Goal: Task Accomplishment & Management: Complete application form

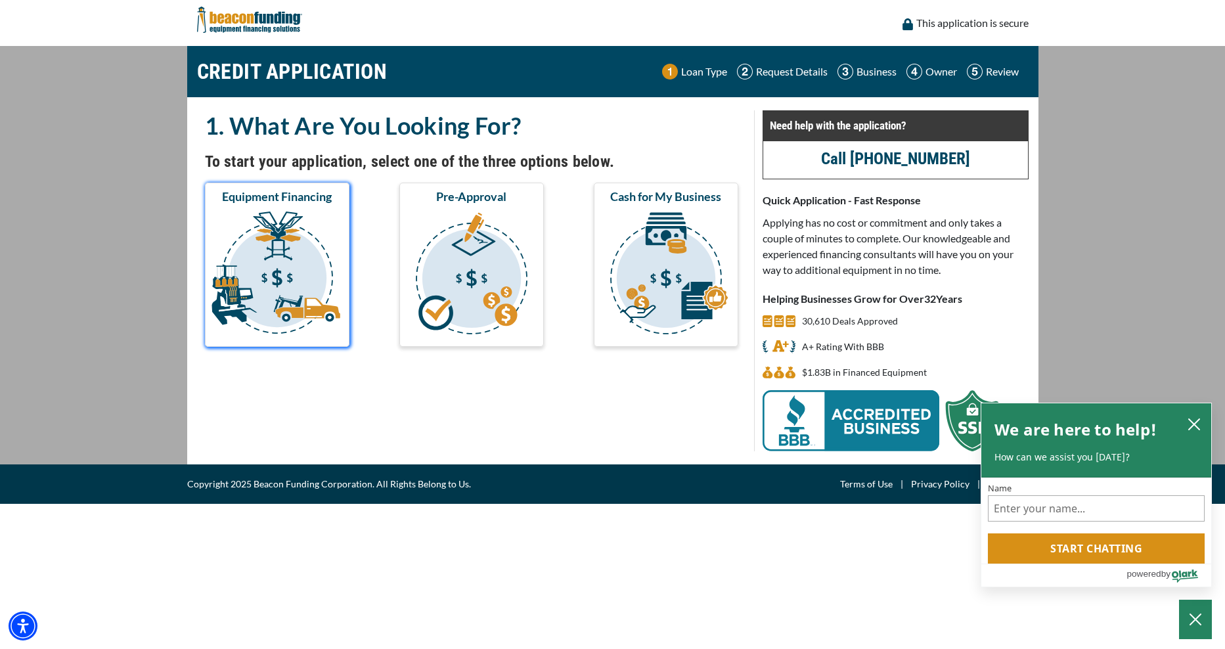
click at [274, 248] on img "submit" at bounding box center [277, 275] width 139 height 131
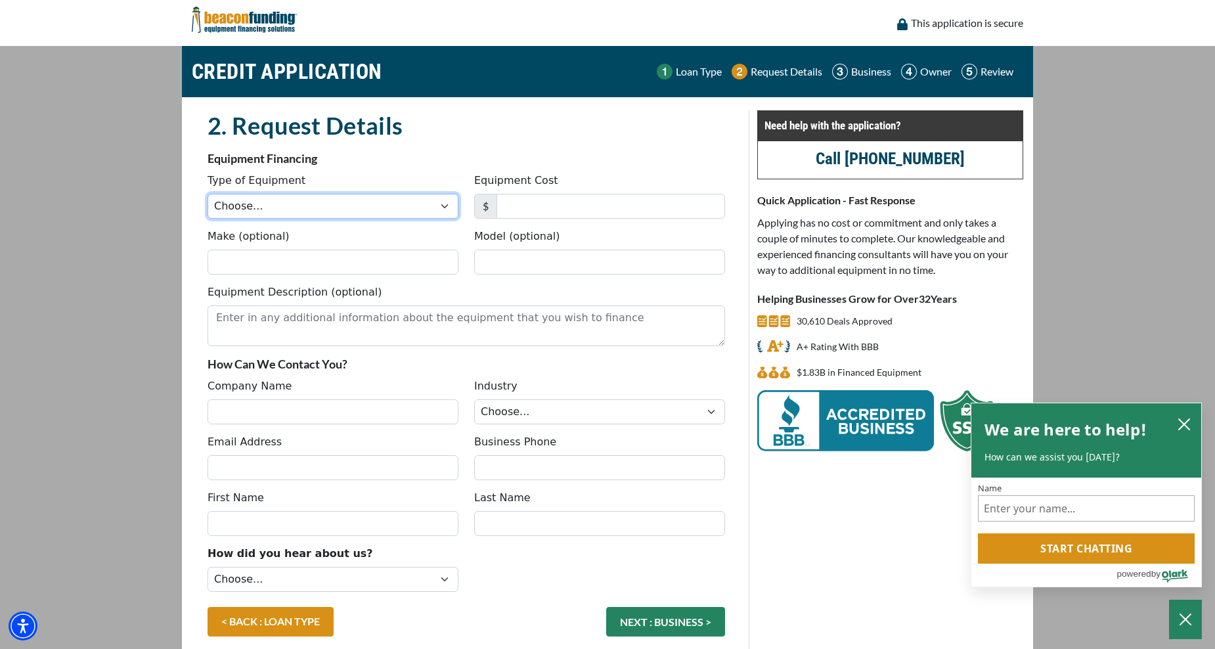
click at [445, 206] on select "Choose... Backhoe Boom/Bucket Truck Chipper Commercial Mower Crane DTG/DTF Prin…" at bounding box center [333, 206] width 251 height 25
select select "1"
click at [208, 194] on select "Choose... Backhoe Boom/Bucket Truck Chipper Commercial Mower Crane DTG/DTF Prin…" at bounding box center [333, 206] width 251 height 25
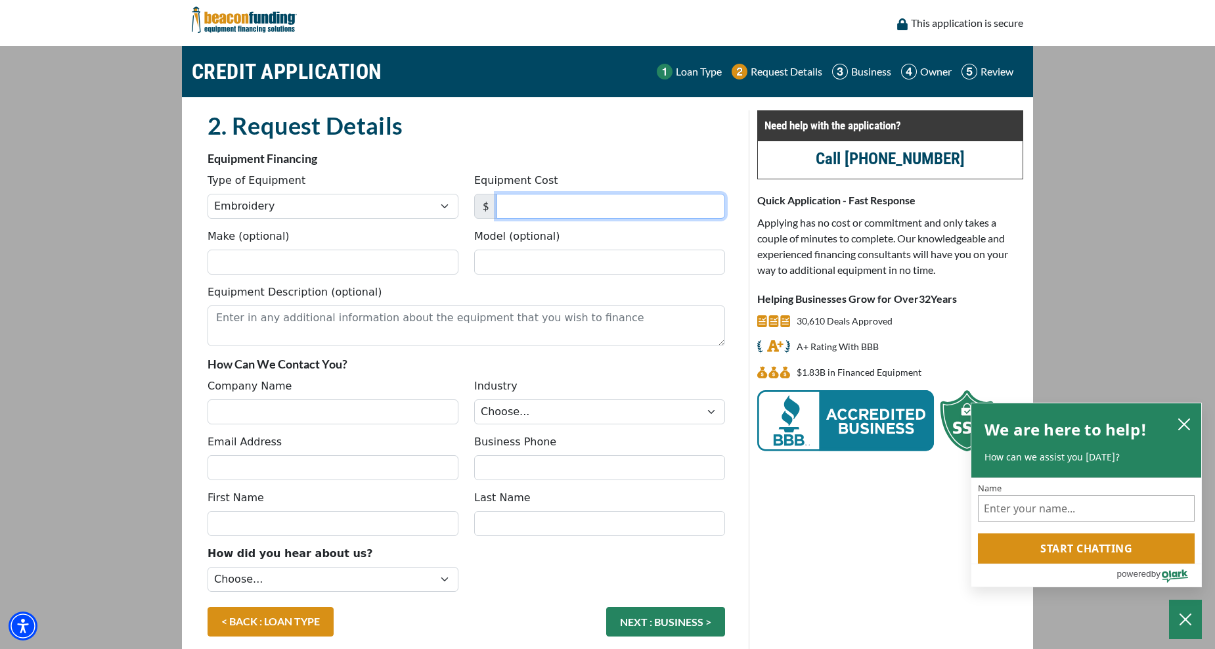
click at [554, 203] on input "Equipment Cost" at bounding box center [610, 206] width 229 height 25
type input "30,000"
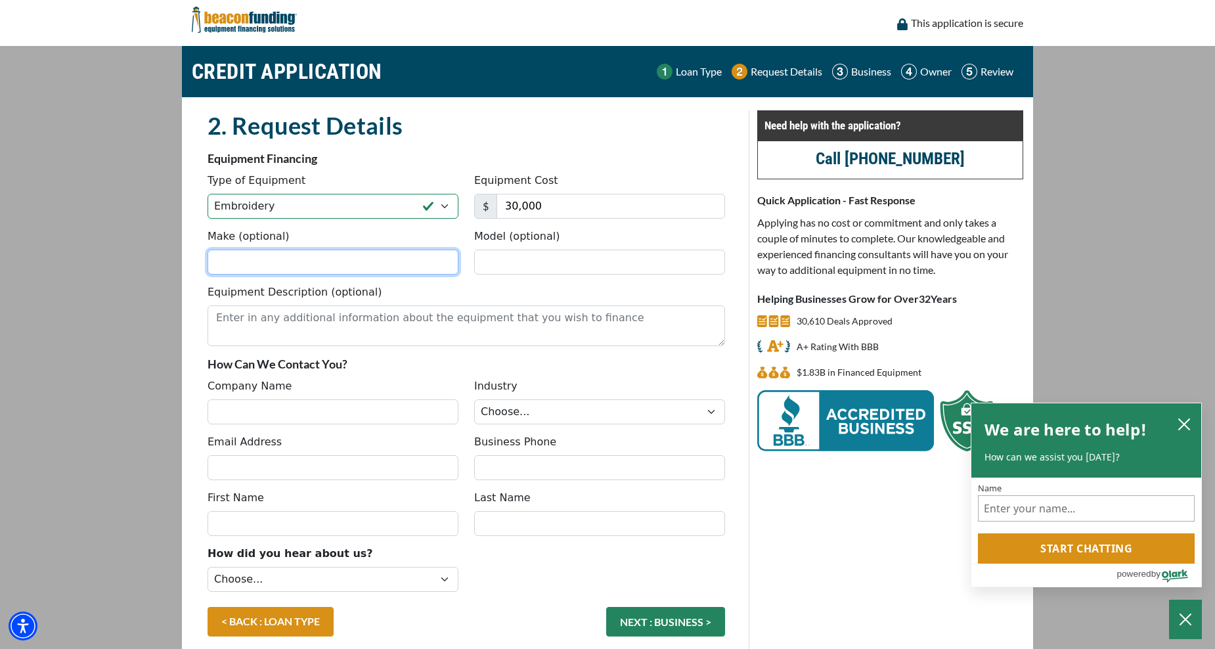
type input "Tajima"
type input "TMEZ-SC"
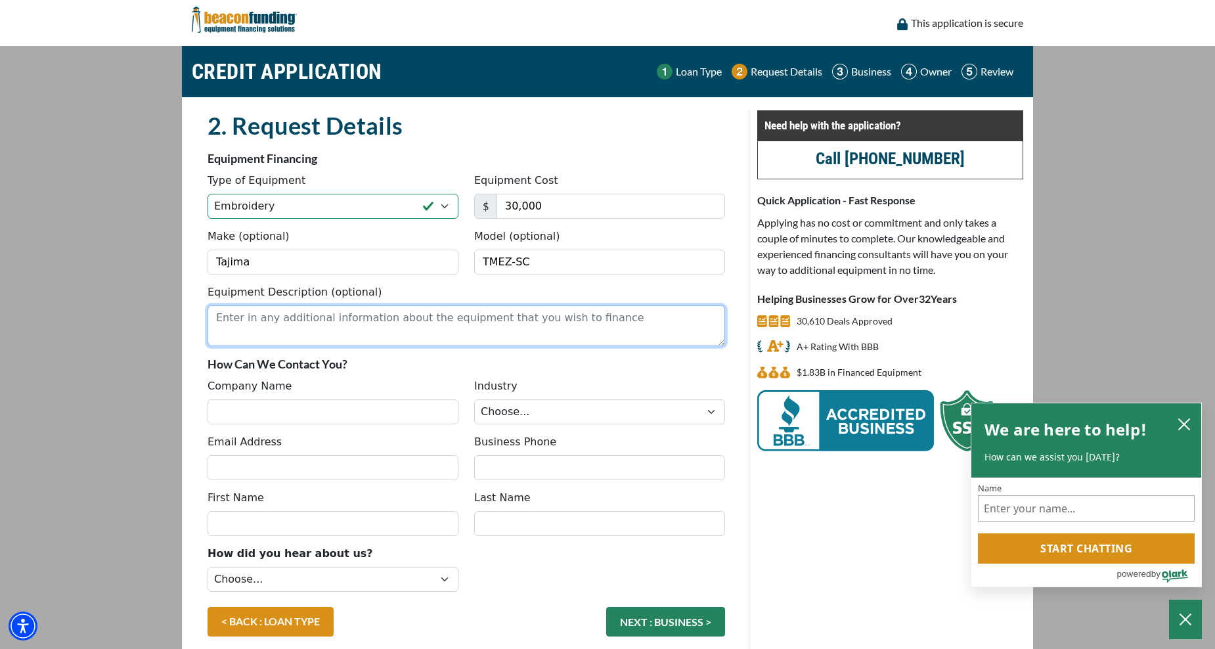
type input "R.E Embroidery"
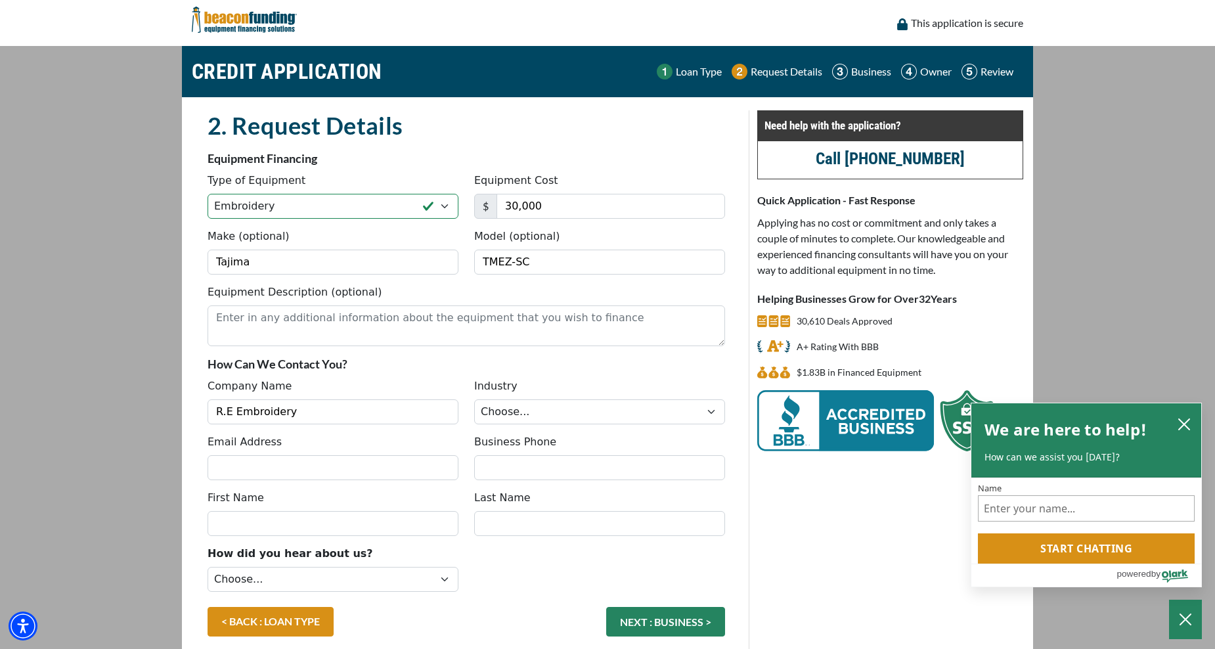
type input "cecilioramosmoran@yahoo.com"
type input "(509) 845-9464"
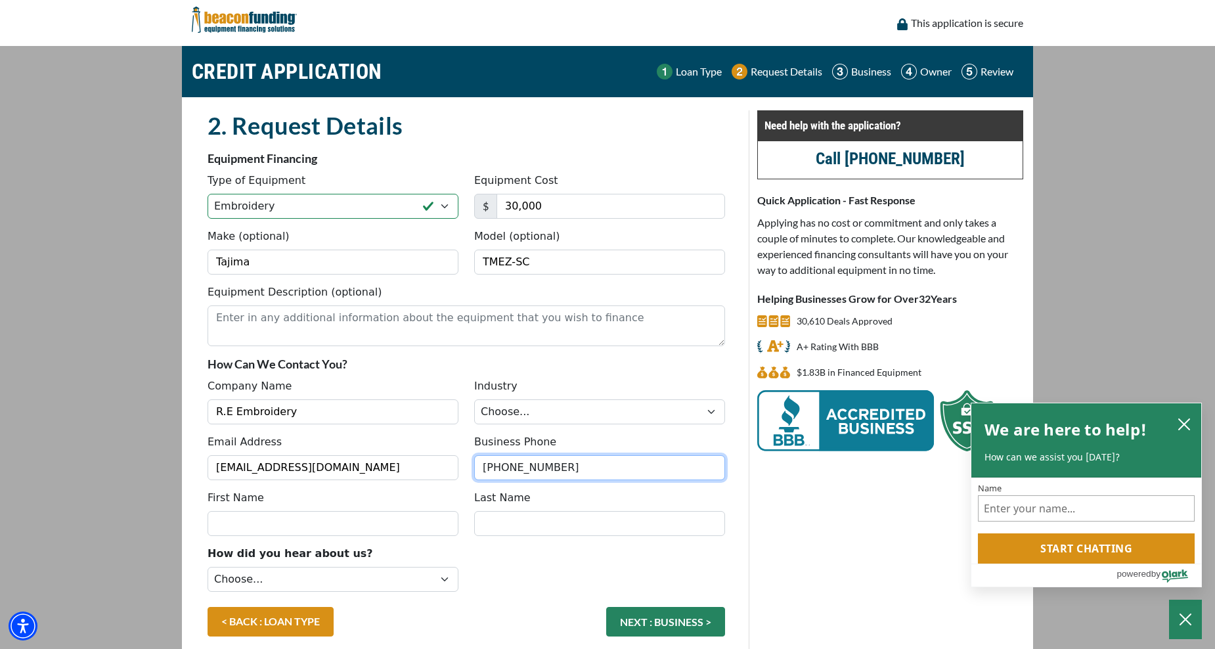
type input "Cecilio"
type input "Ramos"
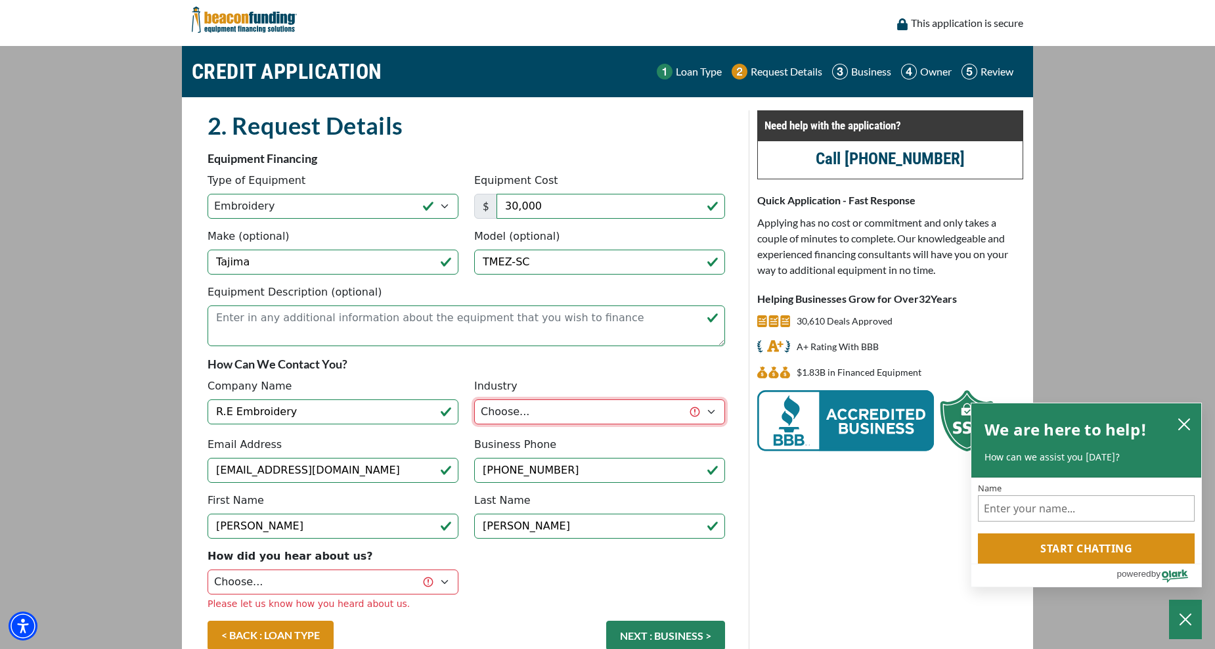
click at [648, 412] on select "Choose... Towing Landscape/Hardscape Decorated Apparel Septic Light Constructio…" at bounding box center [599, 411] width 251 height 25
select select "3"
click at [474, 399] on select "Choose... Towing Landscape/Hardscape Decorated Apparel Septic Light Constructio…" at bounding box center [599, 411] width 251 height 25
click at [443, 584] on select "Choose... Internet Search Vendor Referral Word of Mouth Client Referral Email E…" at bounding box center [333, 581] width 251 height 25
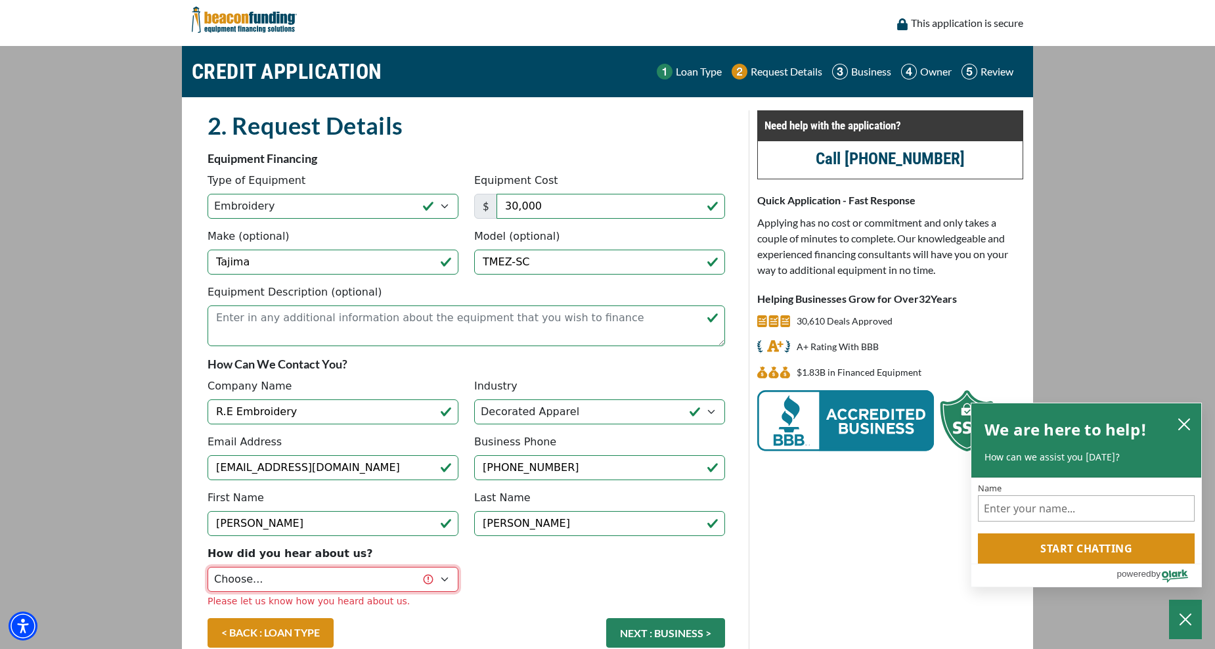
select select "13"
click at [208, 567] on select "Choose... Internet Search Vendor Referral Word of Mouth Client Referral Email E…" at bounding box center [333, 579] width 251 height 25
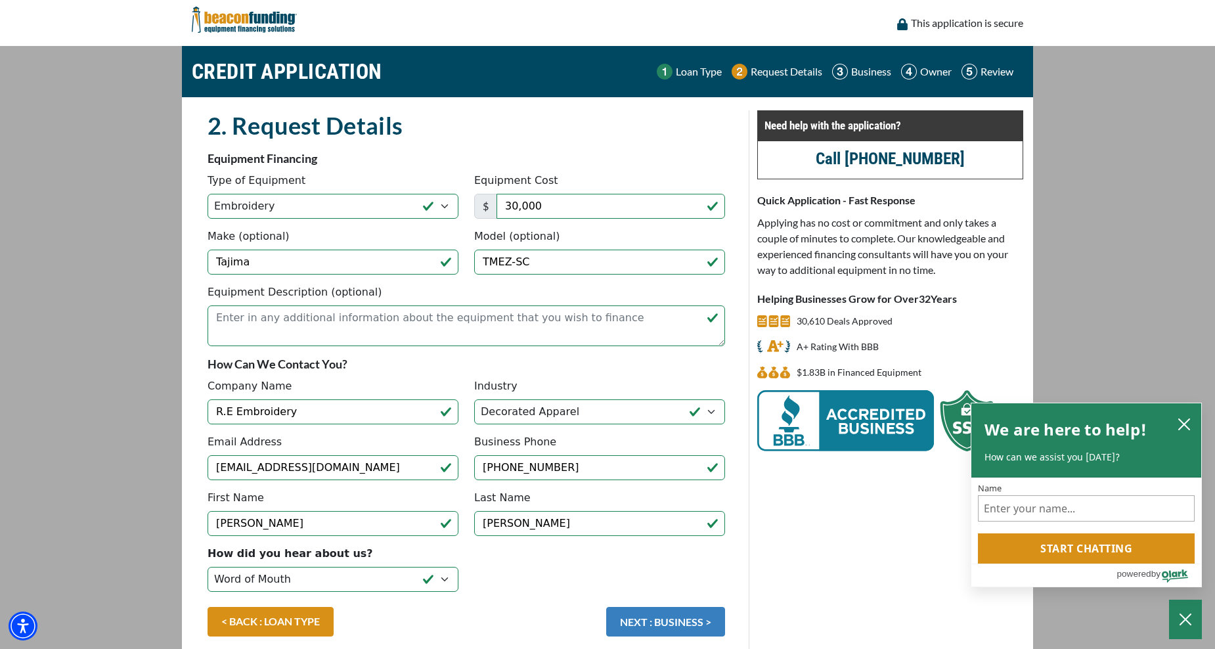
click at [701, 619] on button "NEXT : BUSINESS >" at bounding box center [665, 622] width 119 height 30
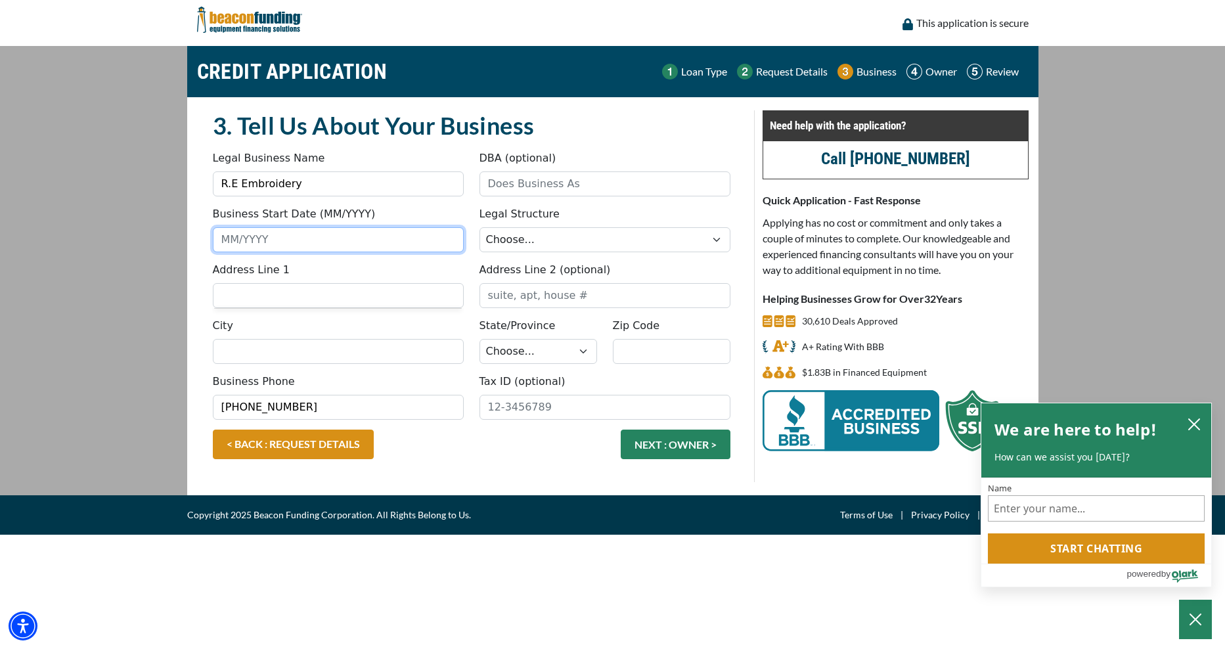
click at [274, 236] on input "Business Start Date (MM/YYYY)" at bounding box center [338, 239] width 251 height 25
type input "07/2025"
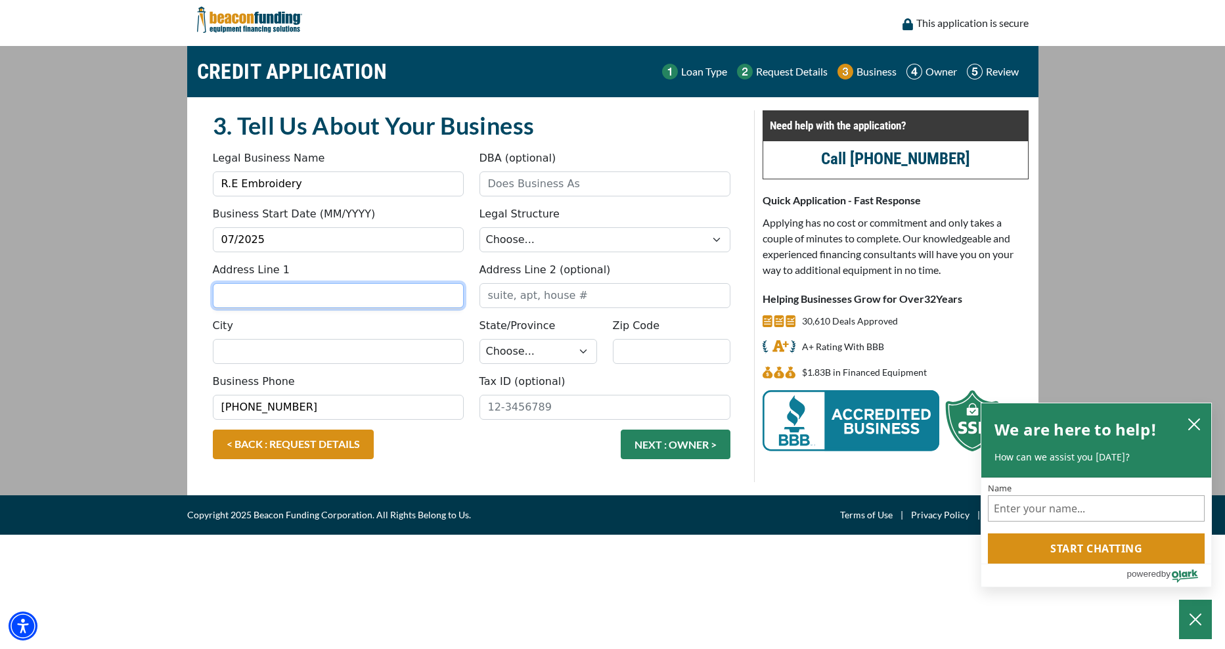
type input "12641 Adams Road 12.5 Sw"
type input "337 Widmer Drive NE"
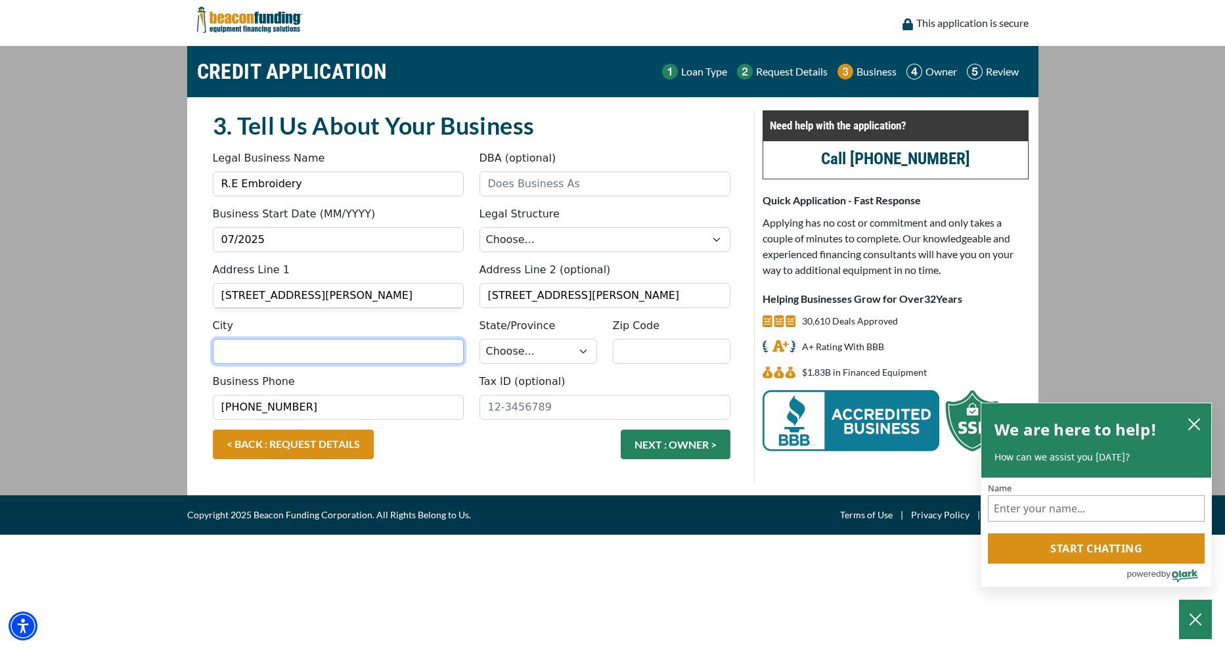
type input "Royal City"
select select "49"
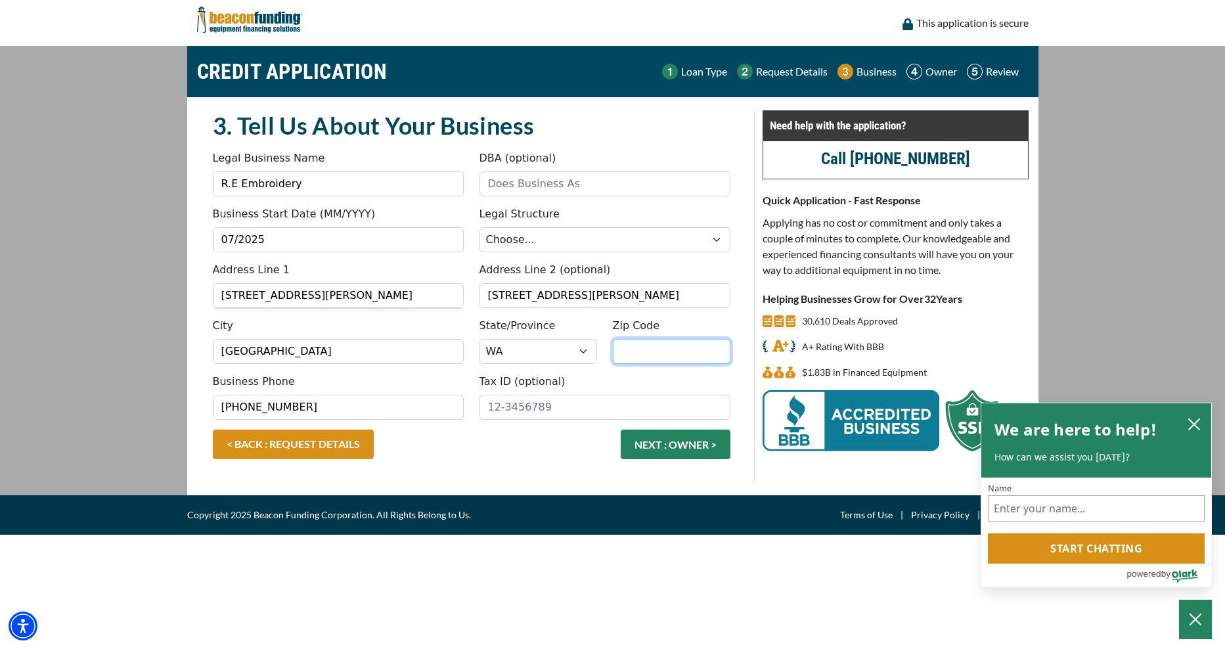
type input "99357"
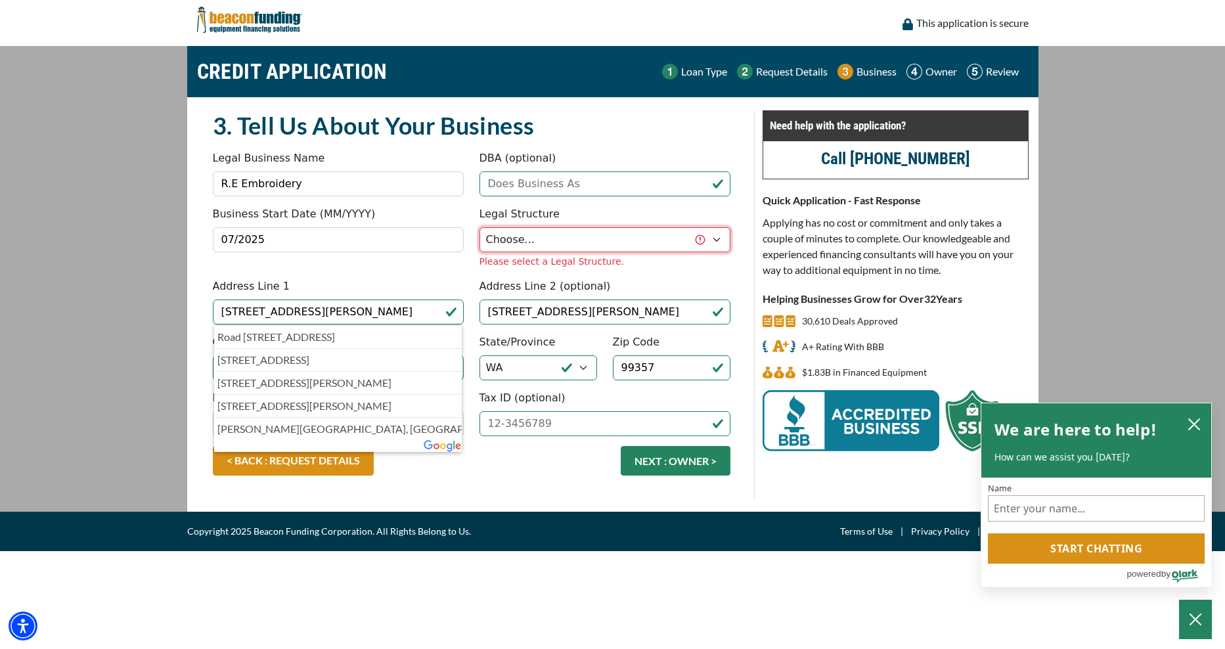
click at [598, 236] on select "Choose... Corporation LLC LLP Municipality Non-Profit Partnership Proprietorship" at bounding box center [604, 239] width 251 height 25
select select "2"
click at [479, 227] on select "Choose... Corporation LLC LLP Municipality Non-Profit Partnership Proprietorship" at bounding box center [604, 239] width 251 height 25
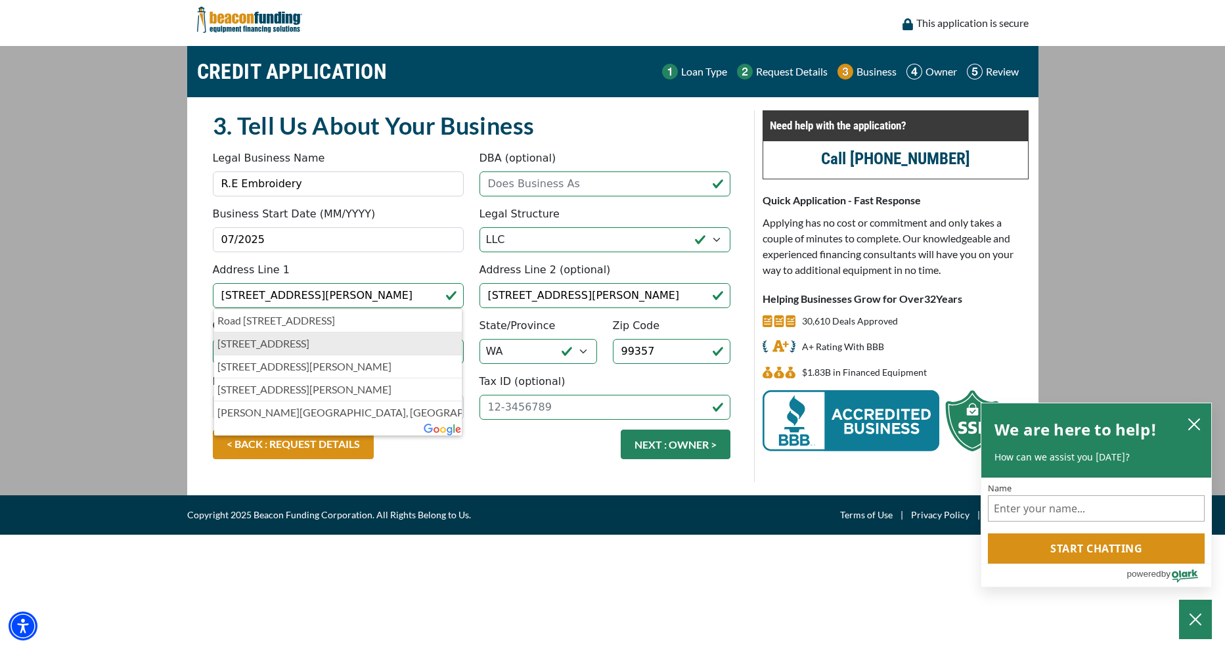
click at [291, 359] on div "Road 12.5 Southwest, Royal City, WA, USA 12641 Road 12.5 Southwest, Royal City,…" at bounding box center [338, 371] width 248 height 127
click at [420, 298] on input "12641 Adams Road 12.5 Sw" at bounding box center [338, 295] width 251 height 25
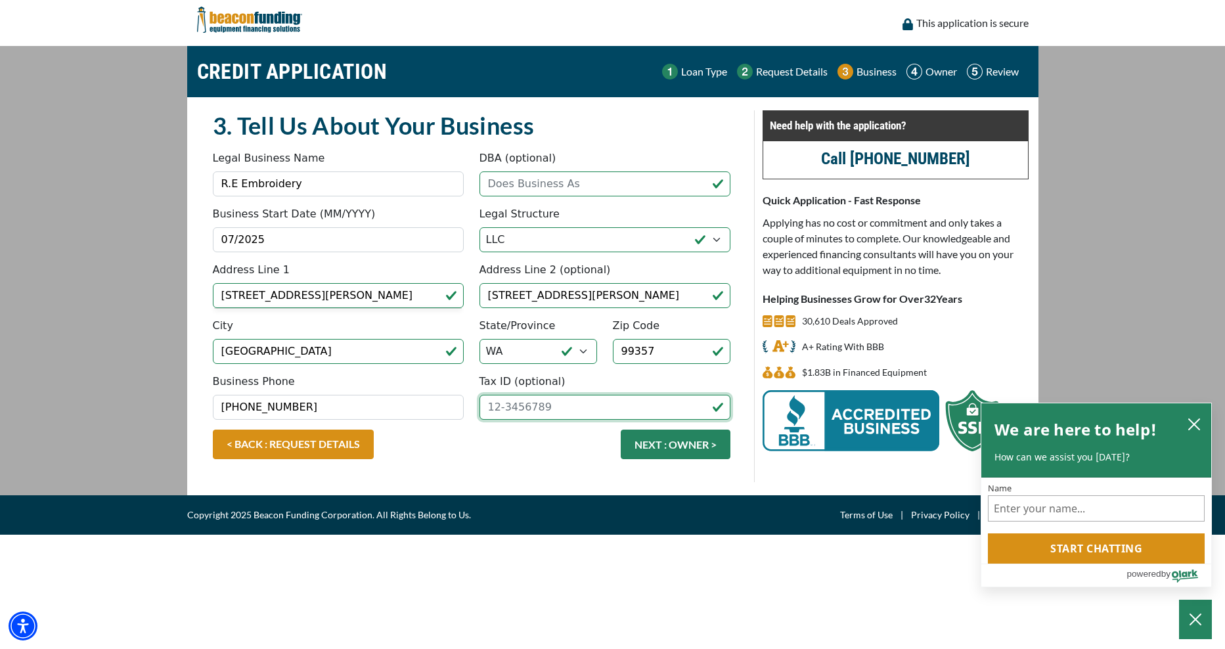
click at [502, 410] on input "Tax ID (optional)" at bounding box center [604, 407] width 251 height 25
type input "39-3250189"
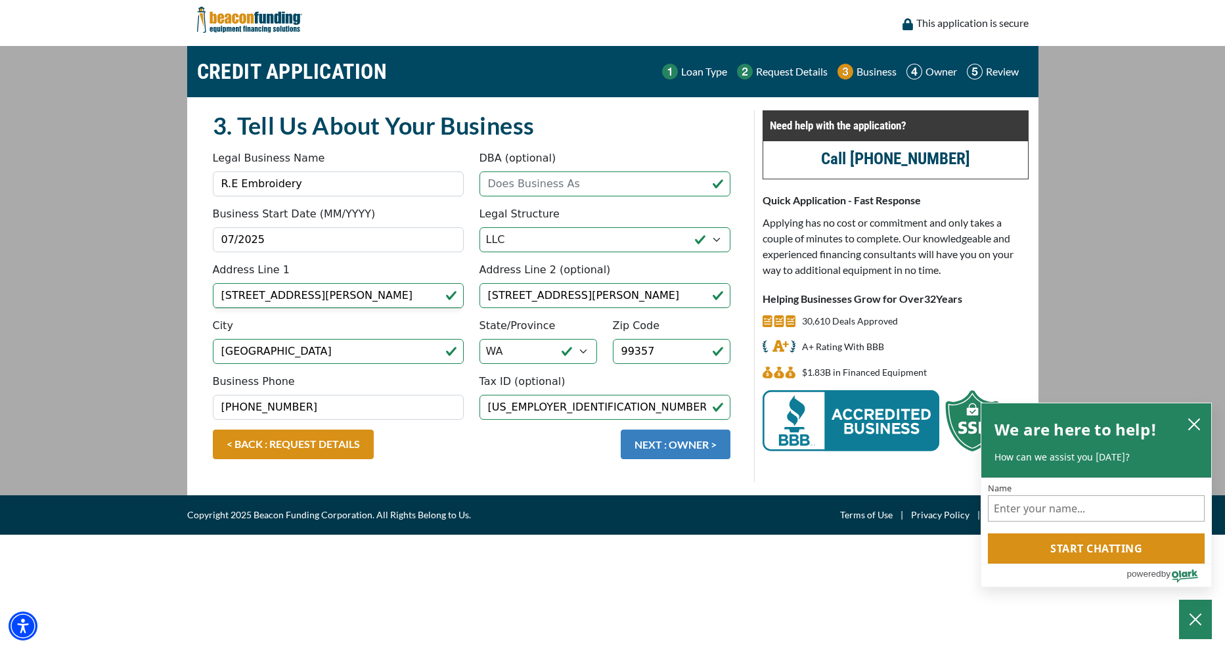
click at [665, 442] on button "NEXT : OWNER >" at bounding box center [676, 445] width 110 height 30
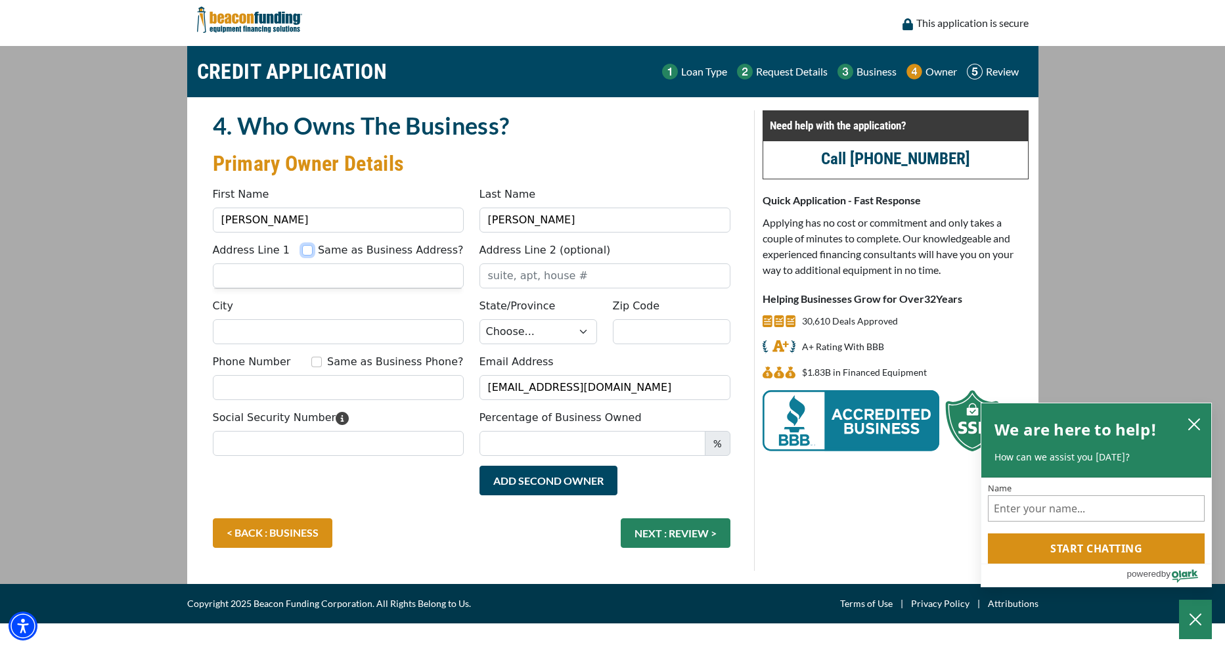
click at [313, 248] on input "Same as Business Address?" at bounding box center [307, 250] width 11 height 11
checkbox input "true"
type input "12641 Adams Road 12.5 Sw"
type input "337 Widmer Drive NE"
type input "Royal City"
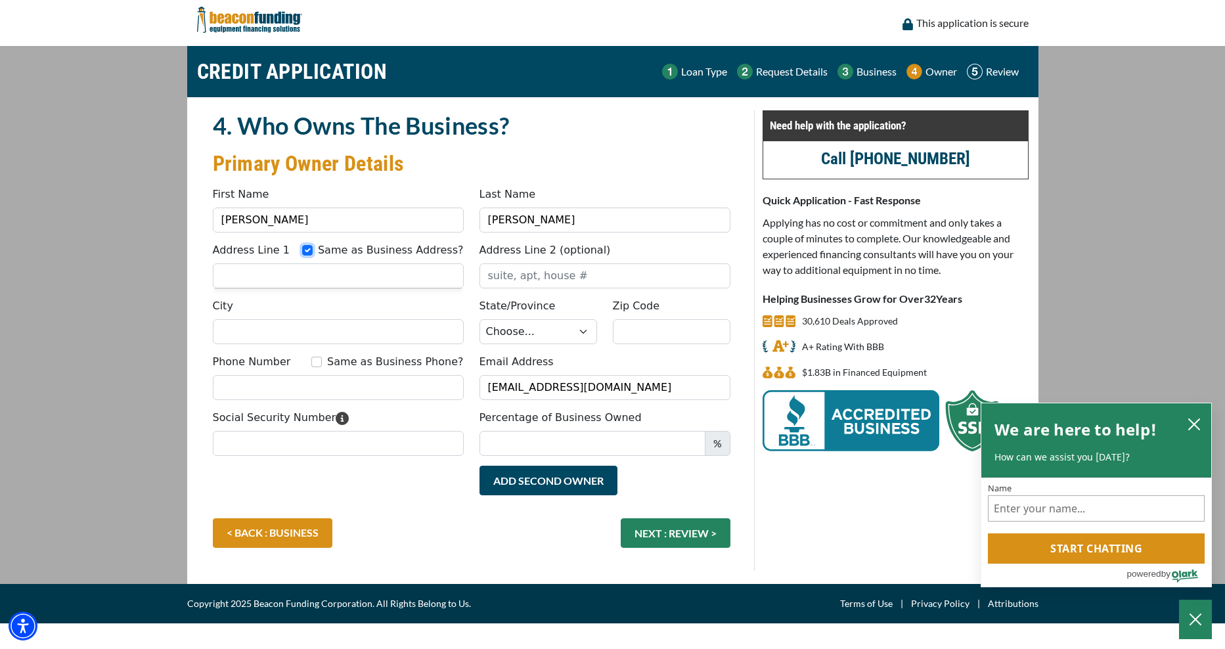
select select "49"
type input "99357"
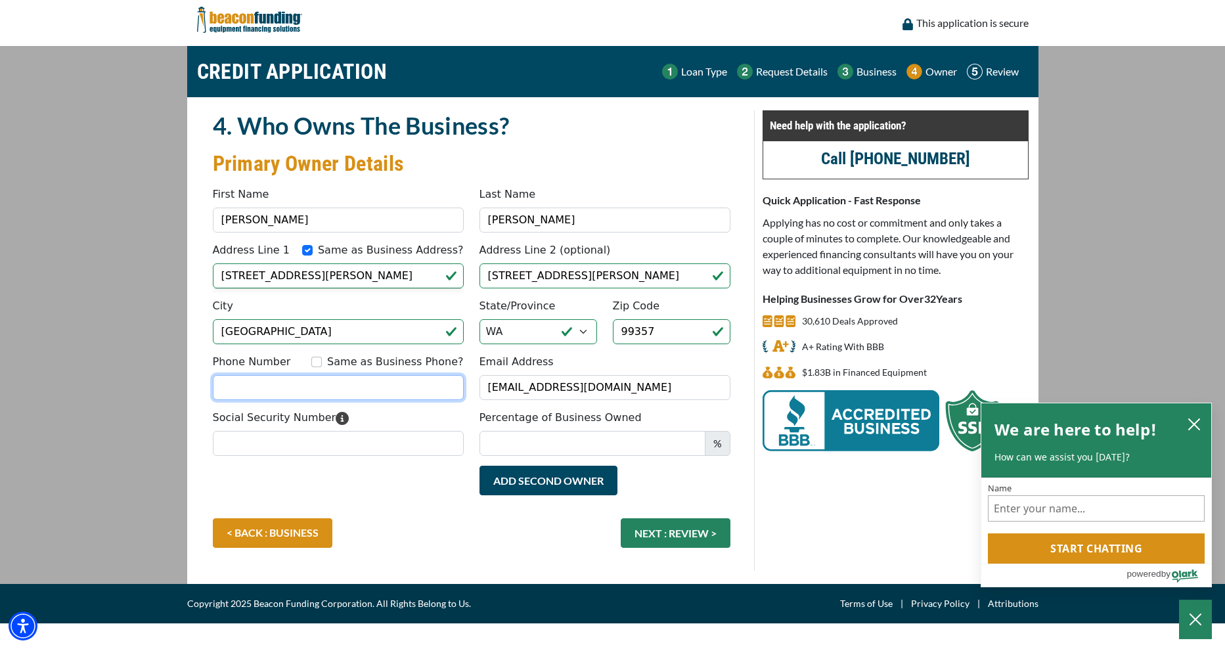
click at [398, 386] on input "Phone Number" at bounding box center [338, 387] width 251 height 25
type input "(509) 845-9464"
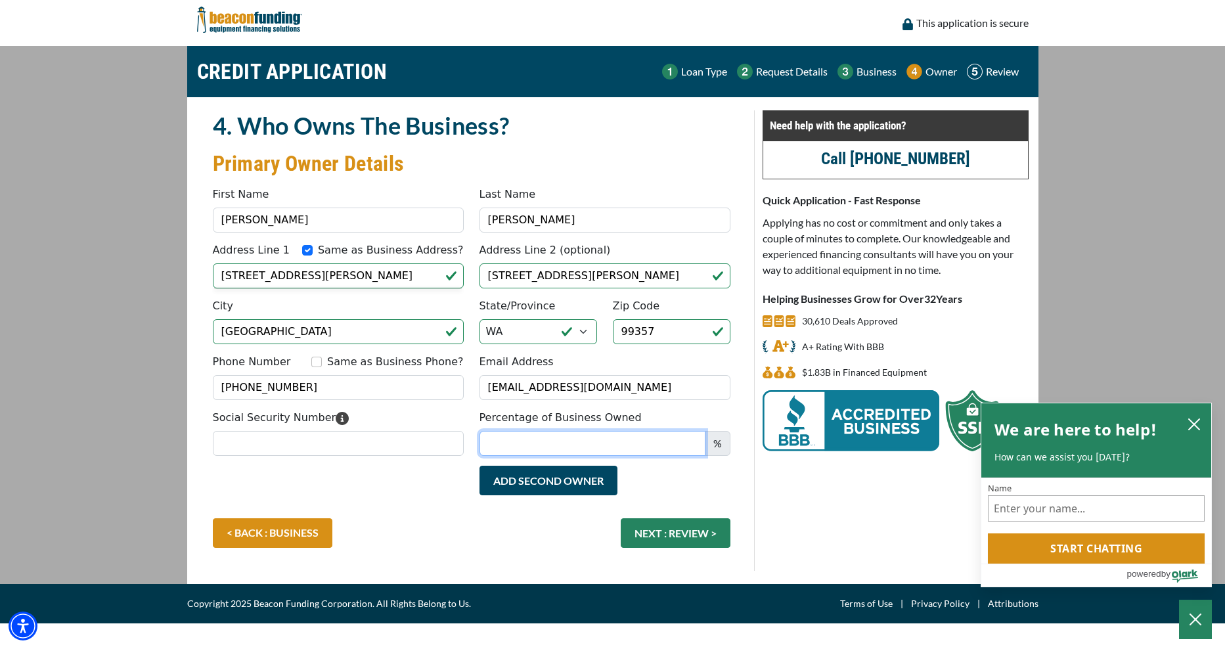
type input "100"
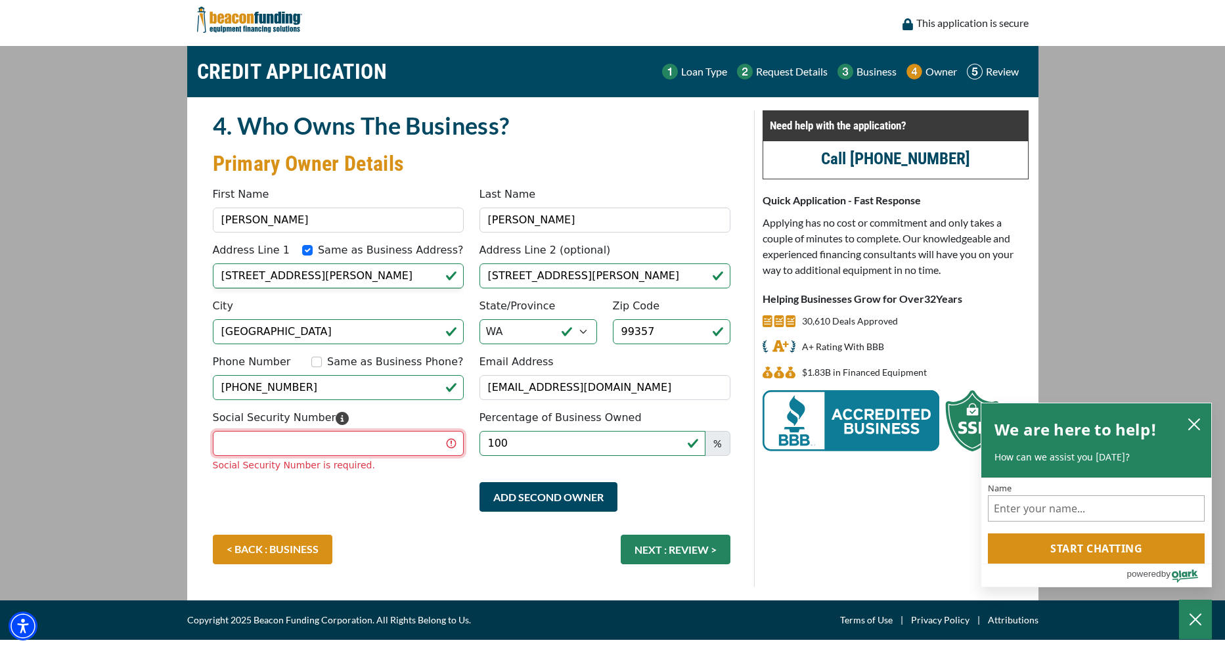
click at [284, 446] on input "Social Security Number" at bounding box center [338, 443] width 251 height 25
type input "892-99-0006"
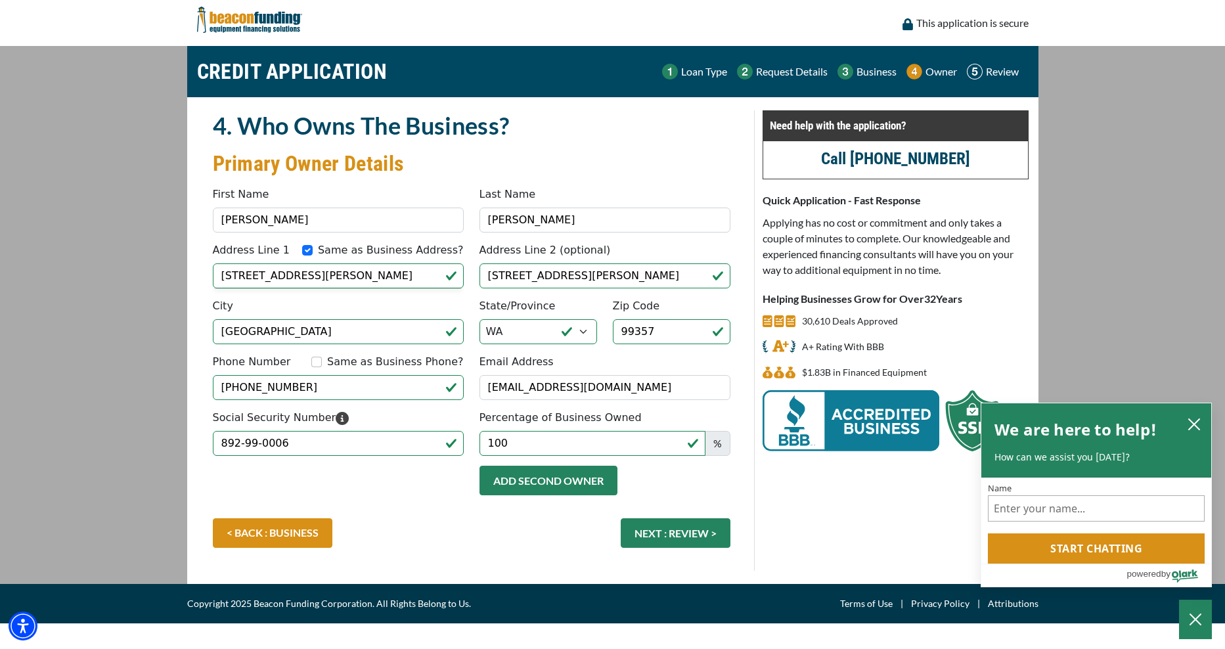
click at [542, 498] on div "Add Second Owner Remove Second Owner" at bounding box center [605, 487] width 267 height 43
click at [519, 481] on button "Add Second Owner" at bounding box center [548, 481] width 138 height 30
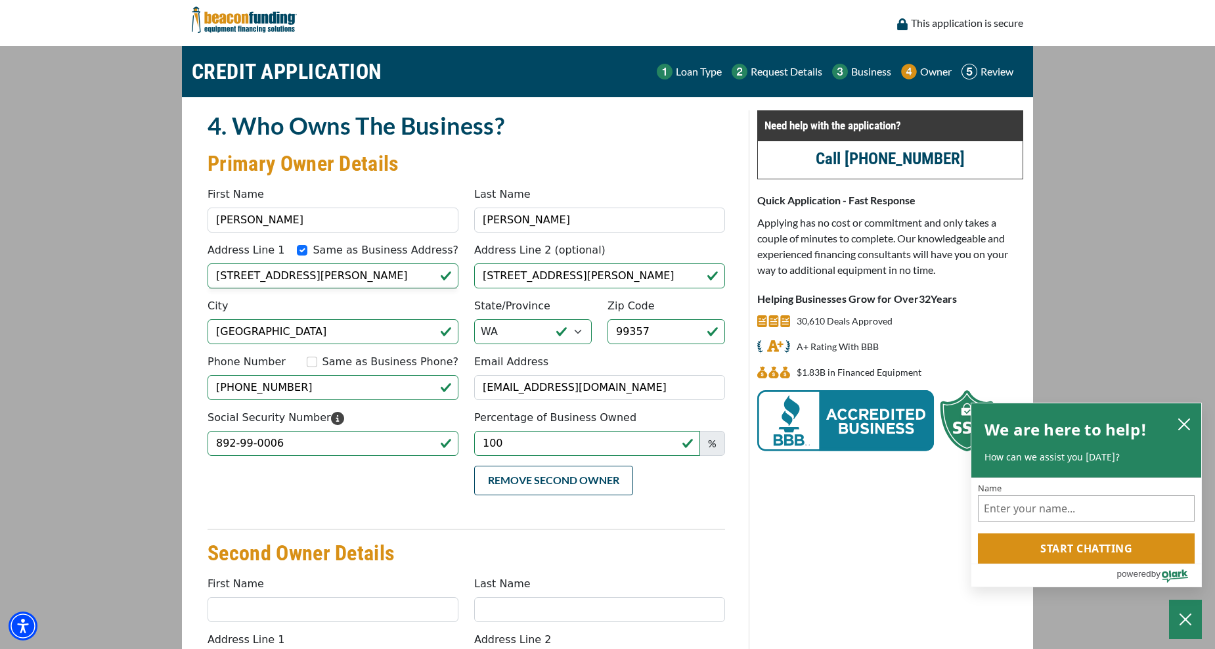
scroll to position [284, 0]
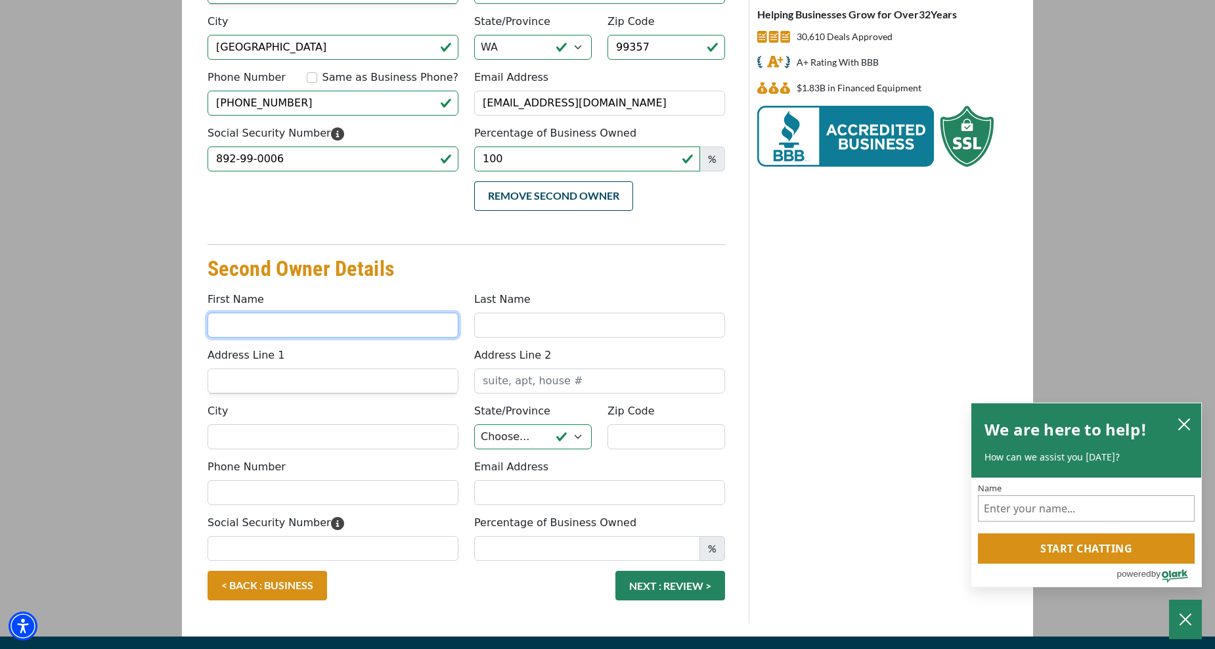
click at [271, 326] on input "First Name" at bounding box center [333, 325] width 251 height 25
type input "Esperanza"
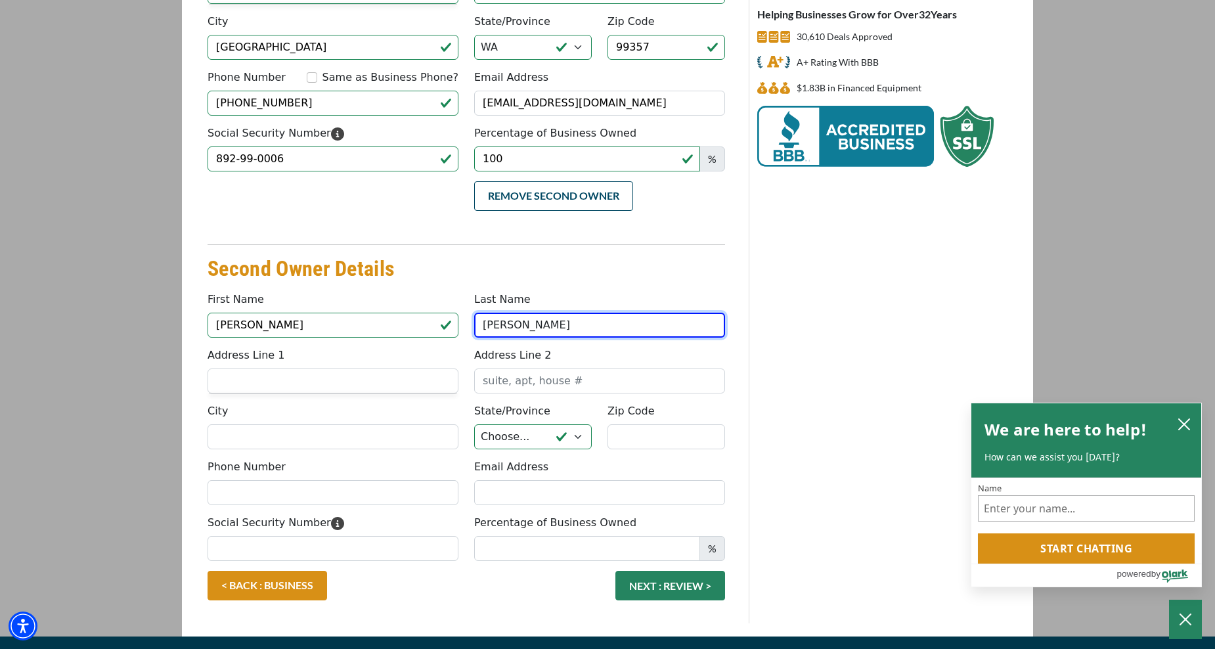
type input "Ozuna"
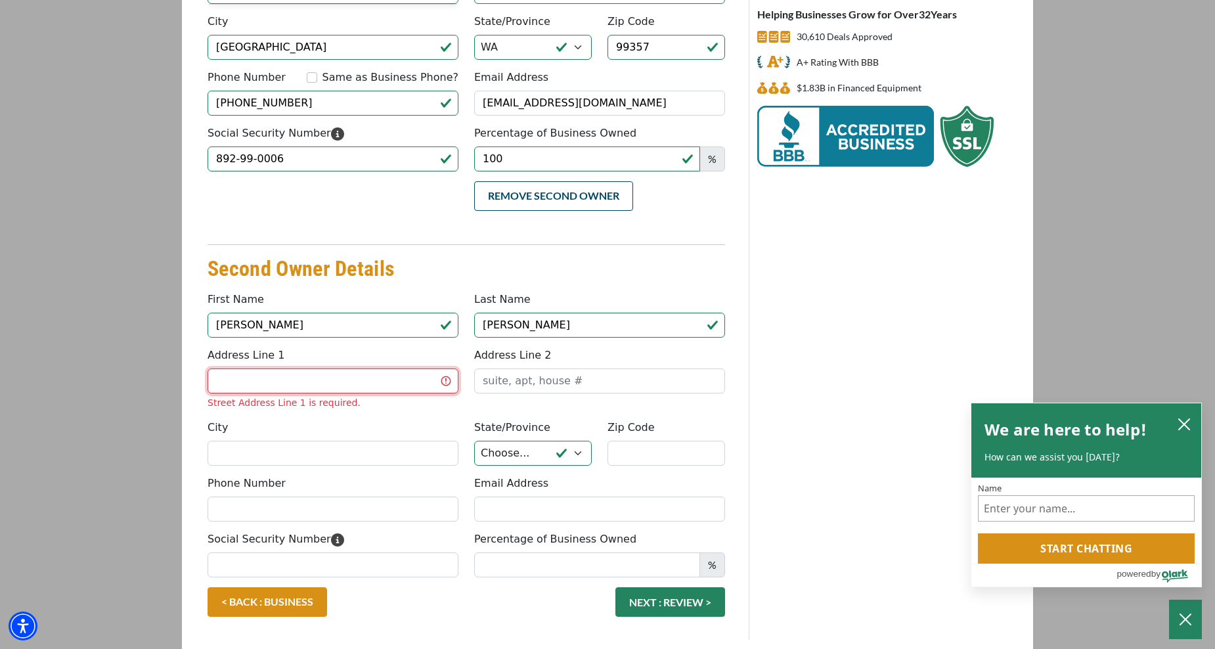
click at [317, 390] on input "Address Line 1" at bounding box center [333, 380] width 251 height 25
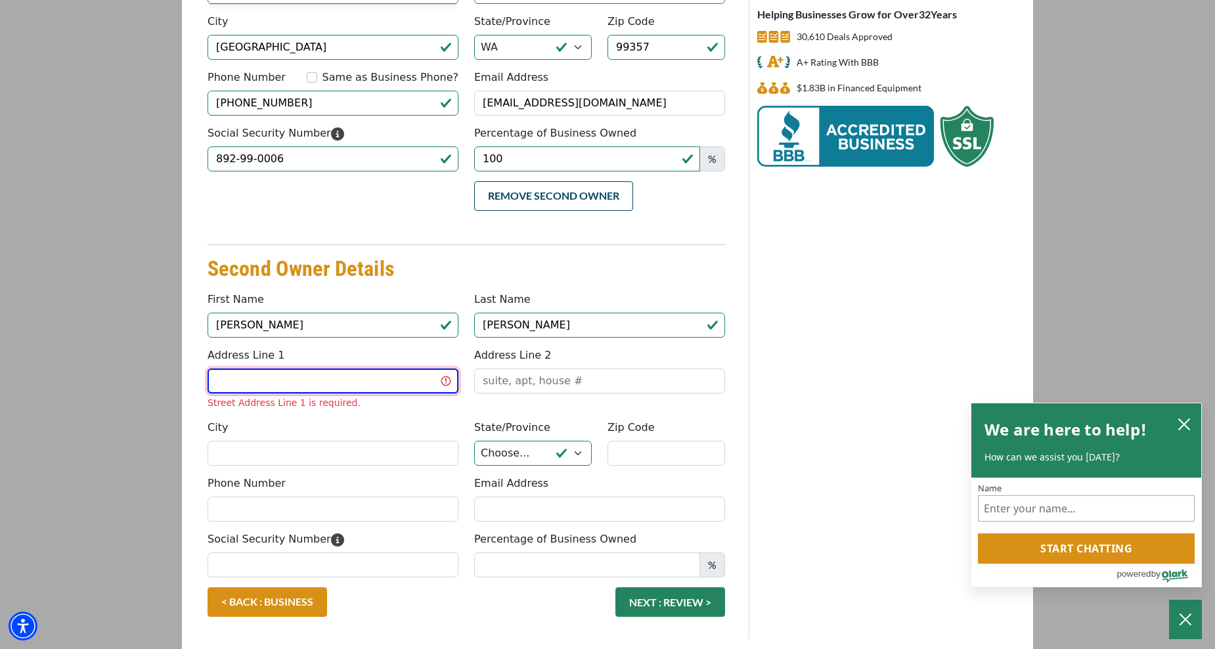
type input "12641 Adams Road s"
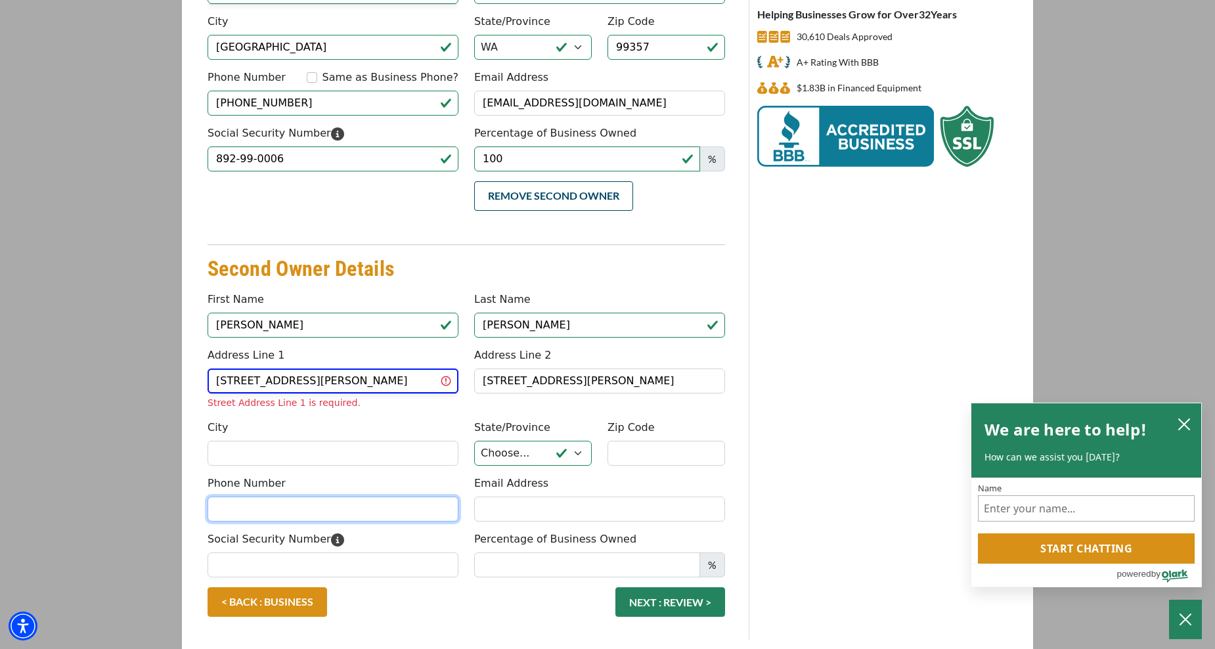
type input "cecilioramosmoran@yahoo.com"
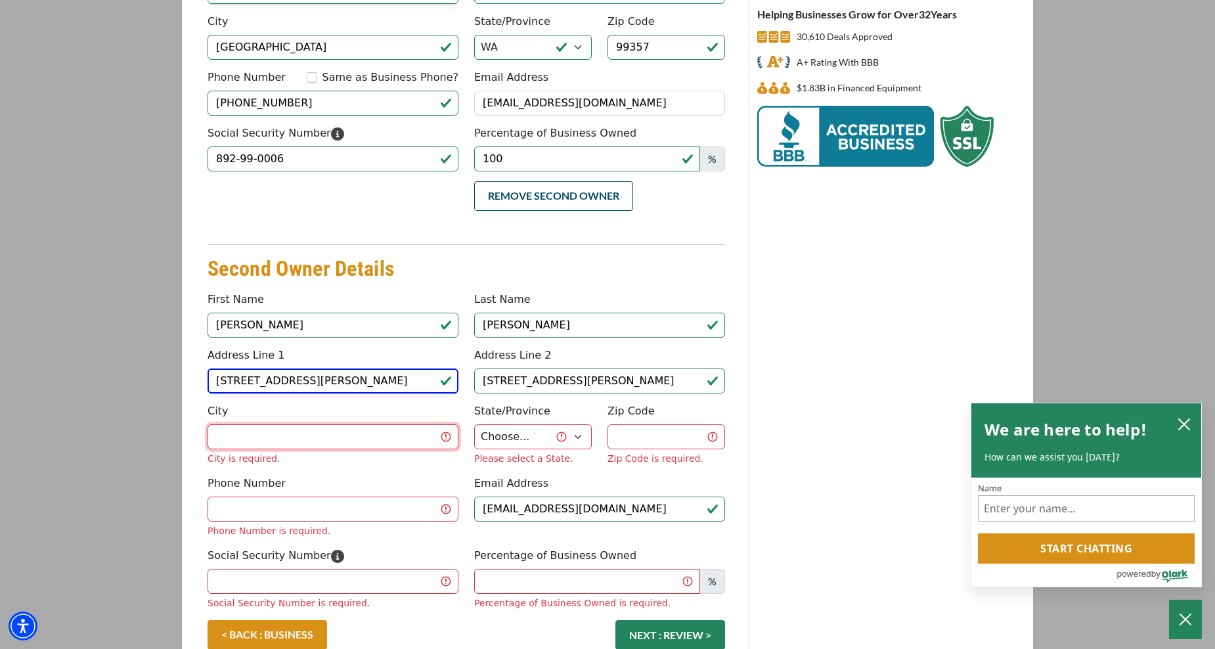
click at [287, 439] on input "City" at bounding box center [333, 436] width 251 height 25
type input "royal city"
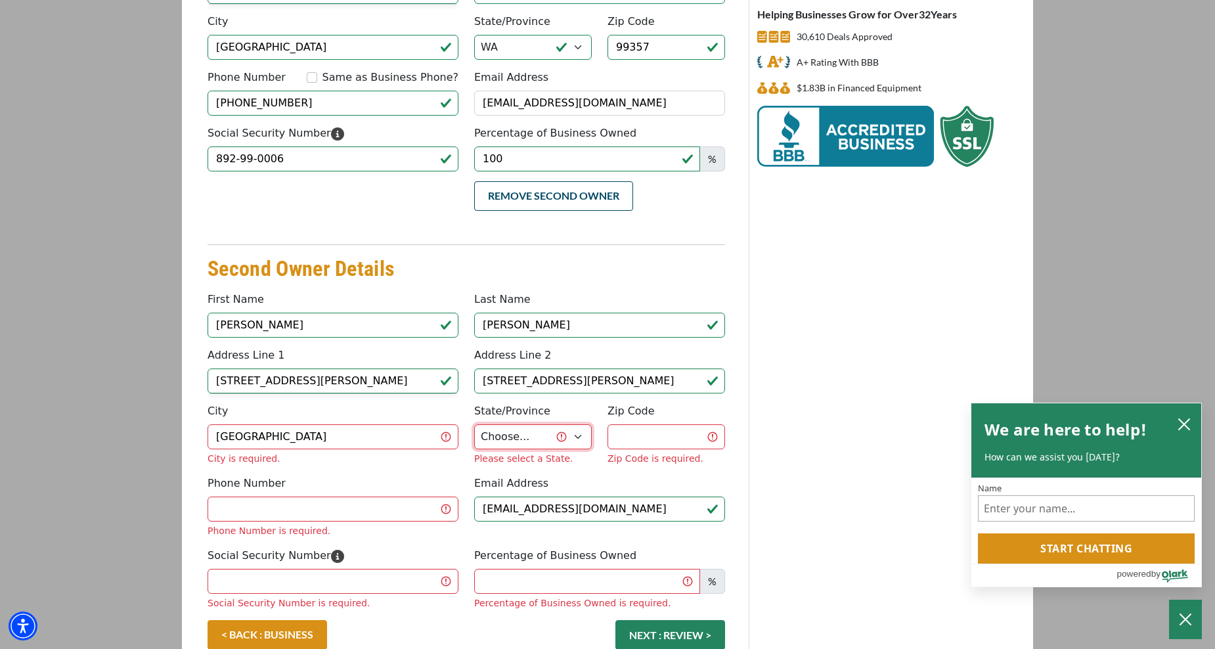
select select "49"
type input "99357-9509"
type input "5098459464"
type input "Roy"
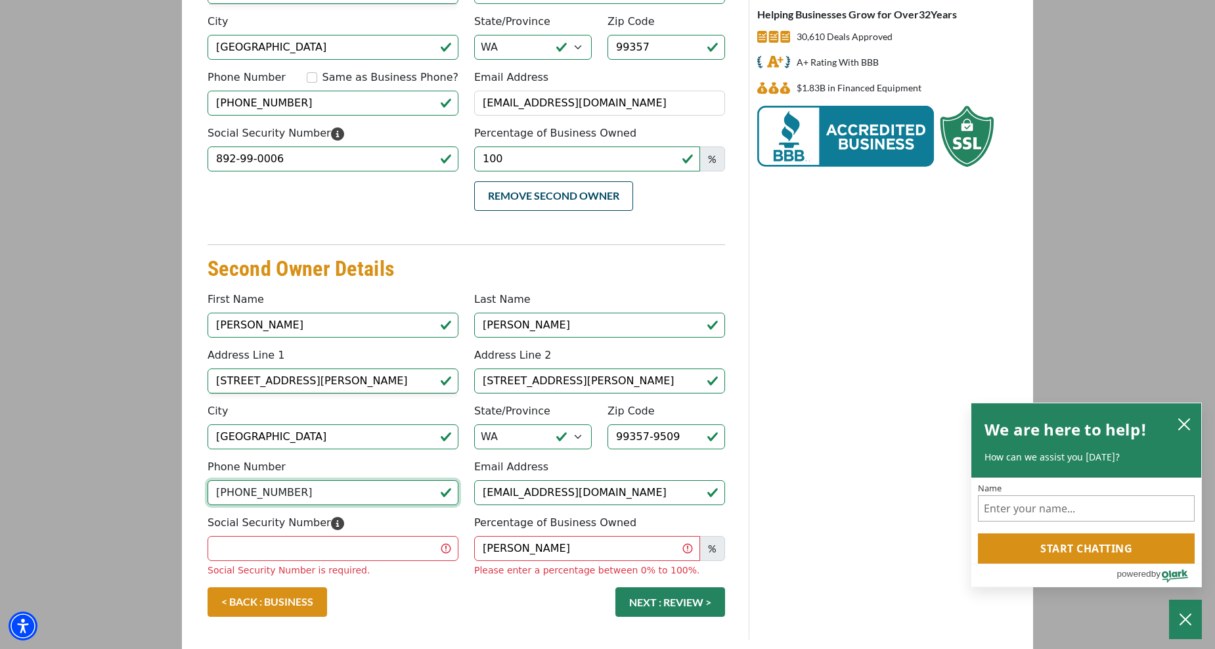
drag, startPoint x: 364, startPoint y: 495, endPoint x: 194, endPoint y: 500, distance: 170.2
click at [194, 500] on div "4. Who Owns The Business? Primary Owner Details Something went wrong, please tr…" at bounding box center [466, 233] width 549 height 814
type input "(509) 430-4226"
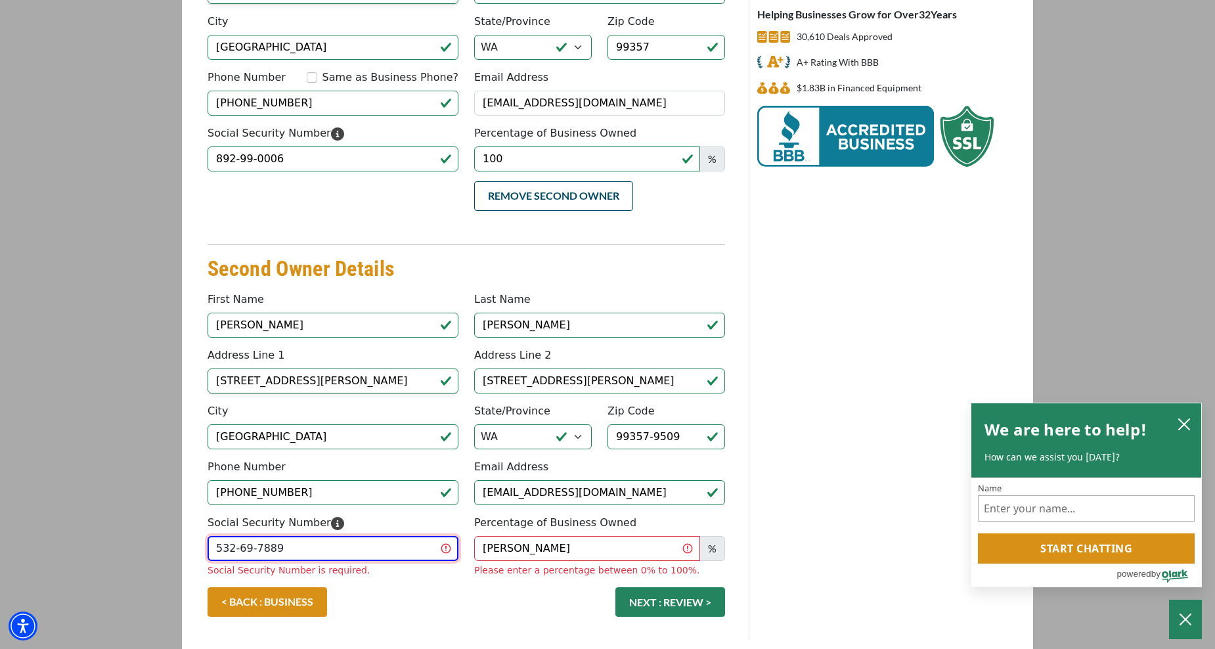
type input "532-69-7889"
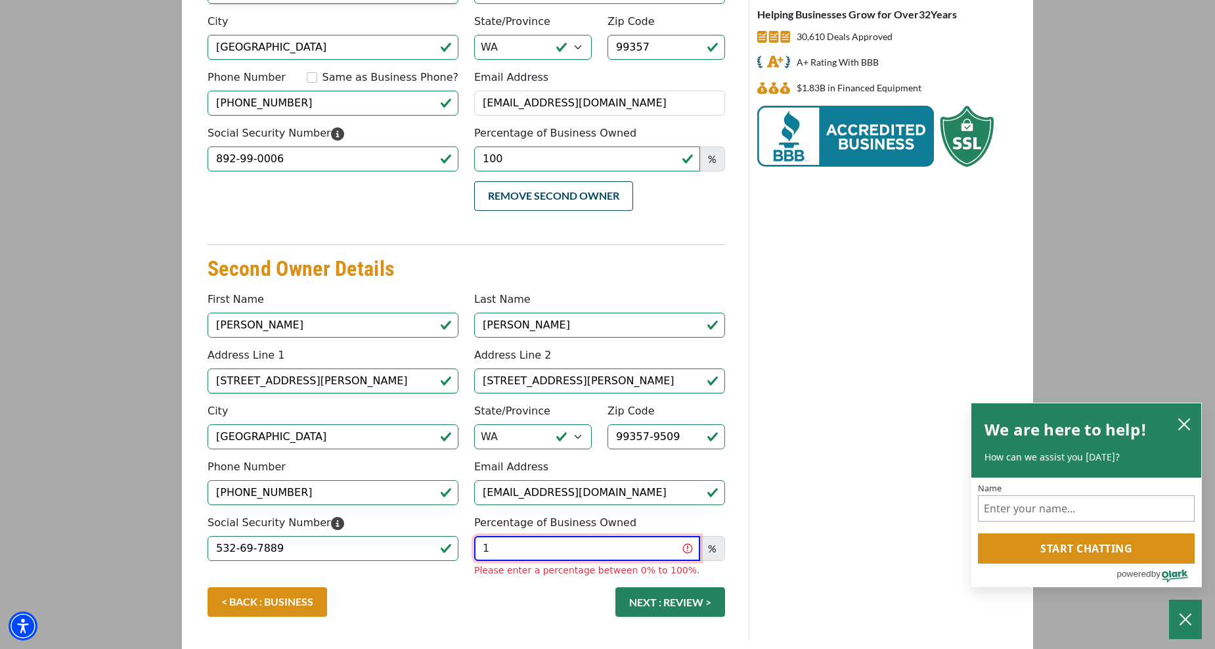
type input "100"
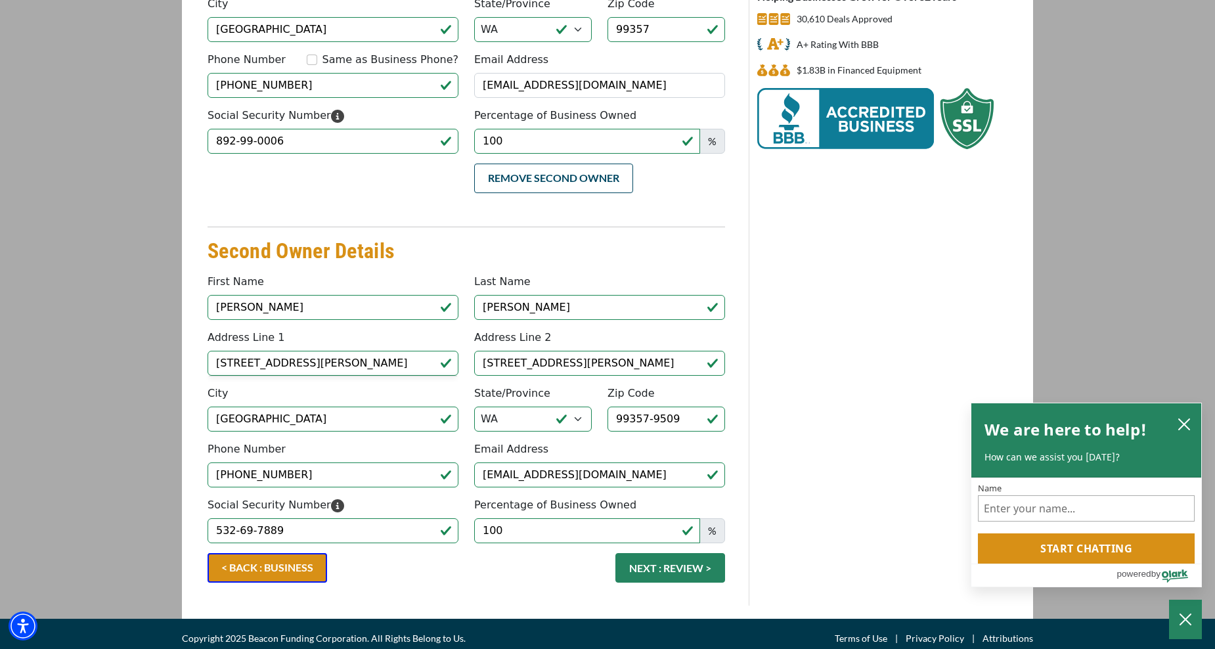
scroll to position [311, 0]
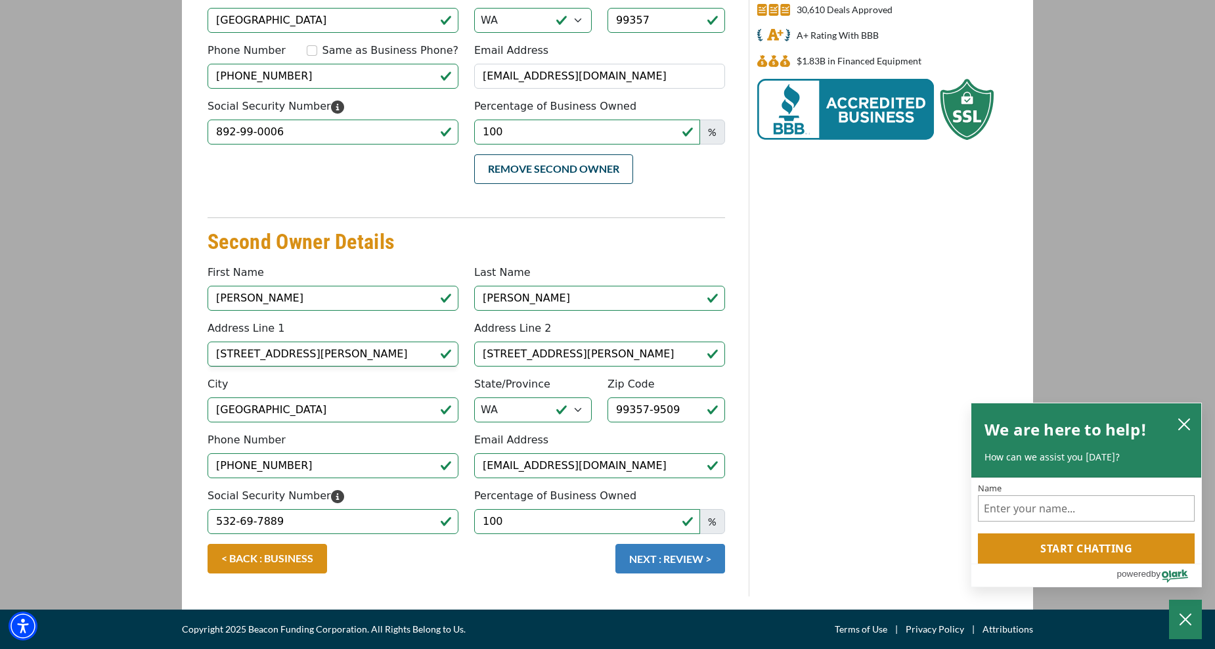
click at [672, 562] on button "NEXT : REVIEW >" at bounding box center [670, 559] width 110 height 30
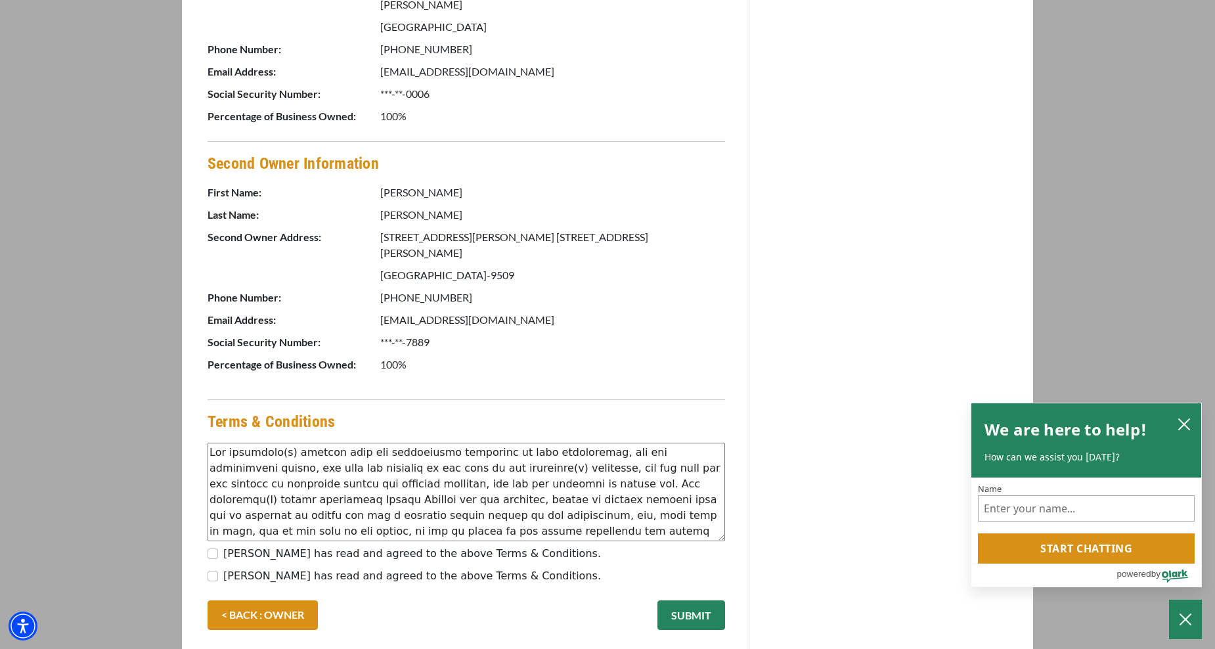
scroll to position [786, 0]
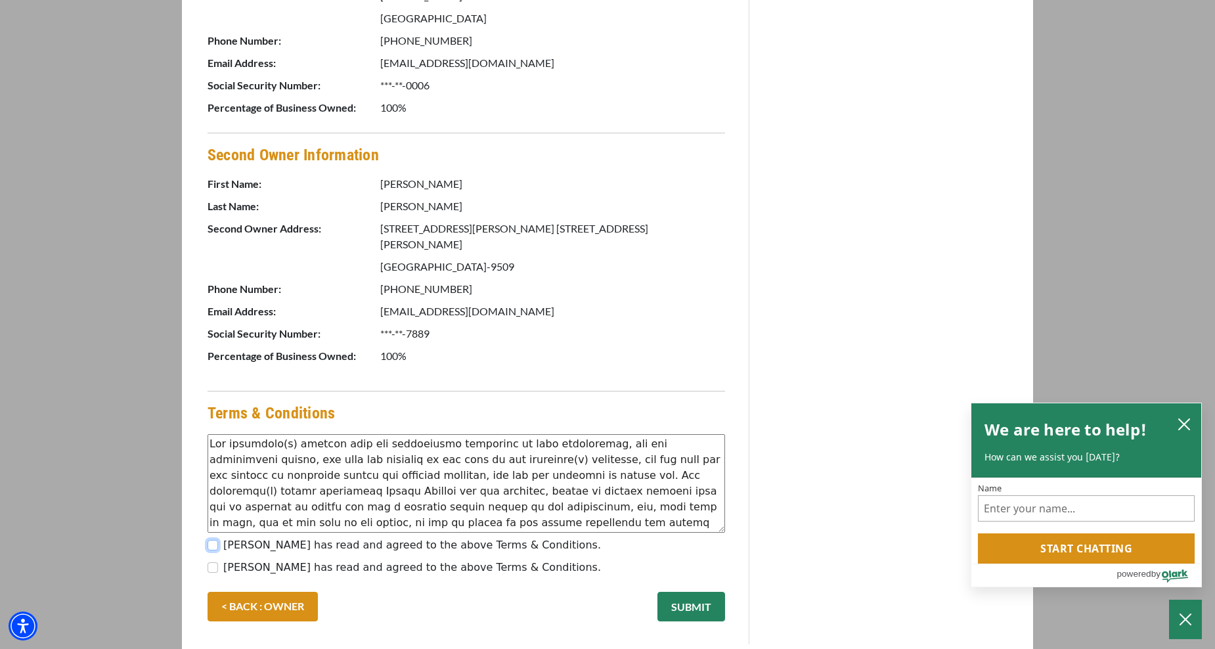
click at [215, 540] on input "[PERSON_NAME] has read and agreed to the above Terms & Conditions." at bounding box center [213, 545] width 11 height 11
checkbox input "true"
click at [213, 562] on input "[PERSON_NAME] has read and agreed to the above Terms & Conditions." at bounding box center [213, 567] width 11 height 11
checkbox input "true"
click at [696, 592] on button "SUBMIT" at bounding box center [691, 607] width 68 height 30
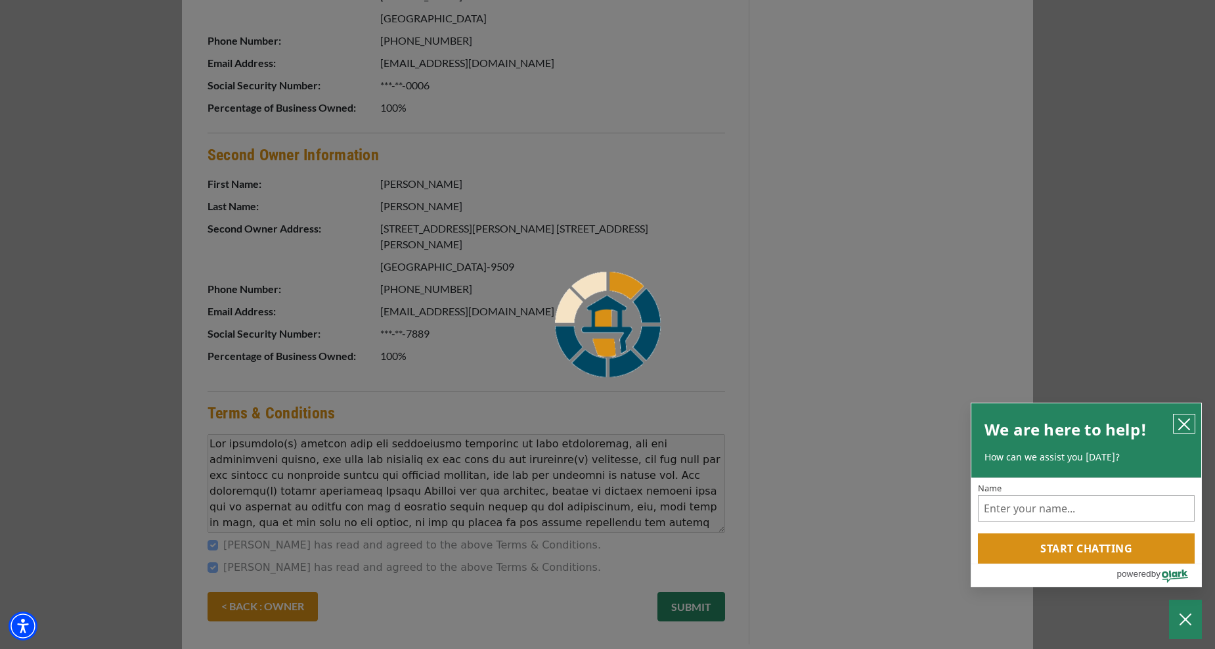
click at [1189, 421] on icon "close chatbox" at bounding box center [1184, 424] width 13 height 13
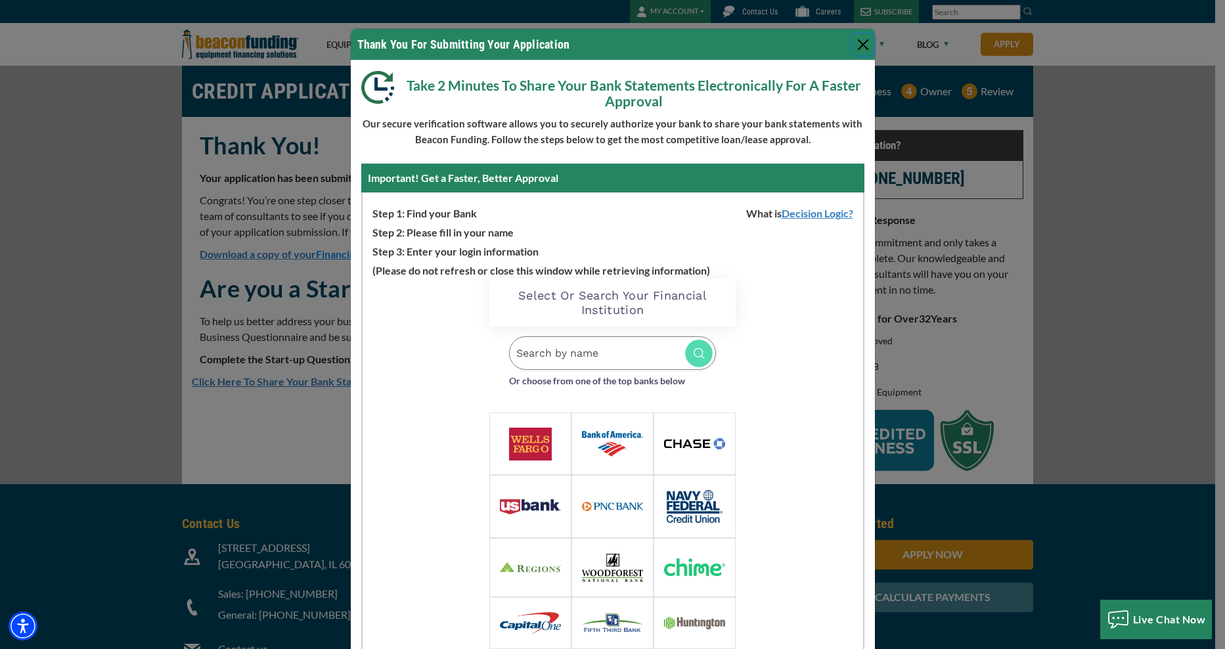
click at [858, 45] on button "Close" at bounding box center [862, 44] width 21 height 21
